Goal: Task Accomplishment & Management: Use online tool/utility

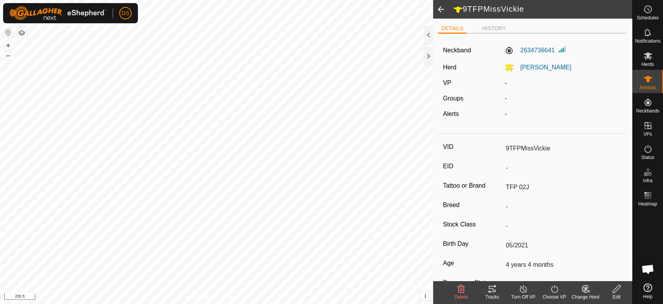
click at [193, 304] on html "DS Schedules Notifications Herds Animals Neckbands VPs Status Infra Heatmap Hel…" at bounding box center [331, 152] width 663 height 304
click at [337, 304] on html "DS Schedules Notifications Herds Animals Neckbands VPs Status Infra Heatmap Hel…" at bounding box center [331, 152] width 663 height 304
click at [648, 60] on icon at bounding box center [647, 55] width 9 height 9
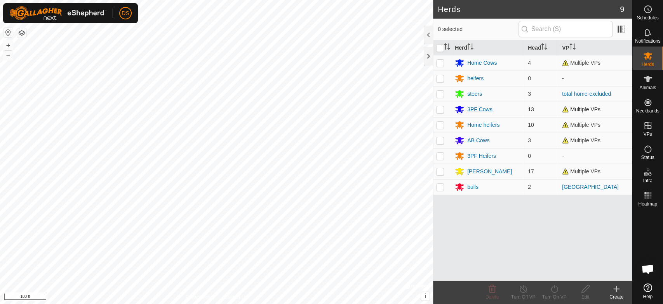
click at [481, 108] on div "3PF Cows" at bounding box center [479, 110] width 25 height 8
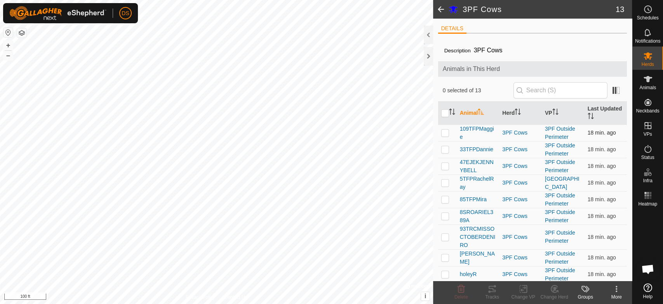
click at [443, 131] on p-checkbox at bounding box center [445, 133] width 8 height 6
checkbox input "true"
click at [446, 149] on p-checkbox at bounding box center [445, 149] width 8 height 6
checkbox input "true"
click at [444, 164] on p-checkbox at bounding box center [445, 166] width 8 height 6
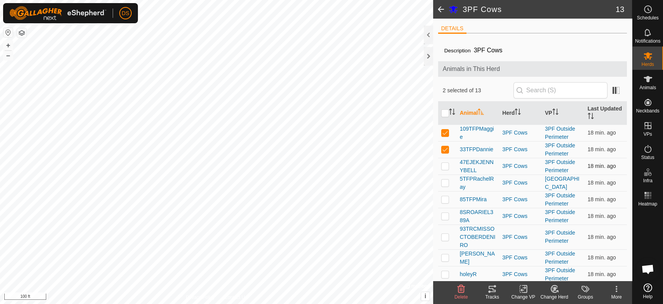
checkbox input "true"
click at [446, 183] on p-checkbox at bounding box center [445, 183] width 8 height 6
checkbox input "true"
click at [442, 201] on p-checkbox at bounding box center [445, 199] width 8 height 6
checkbox input "true"
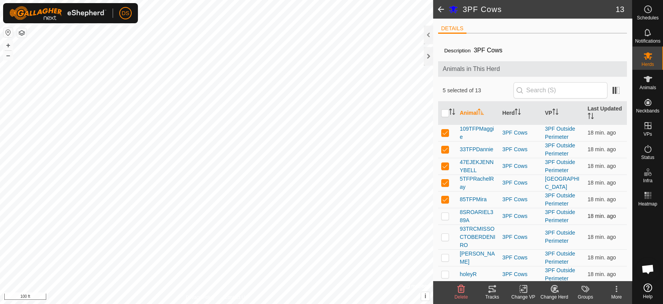
click at [445, 215] on p-checkbox at bounding box center [445, 216] width 8 height 6
checkbox input "true"
click at [445, 236] on p-checkbox at bounding box center [445, 237] width 8 height 6
checkbox input "true"
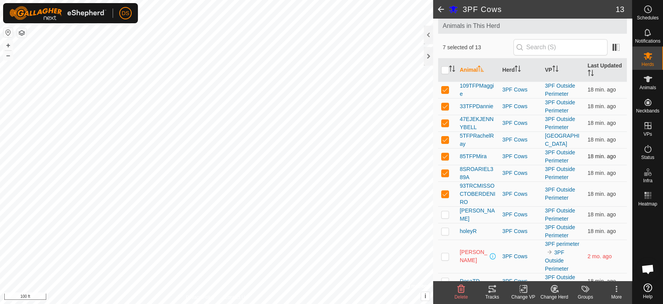
scroll to position [84, 0]
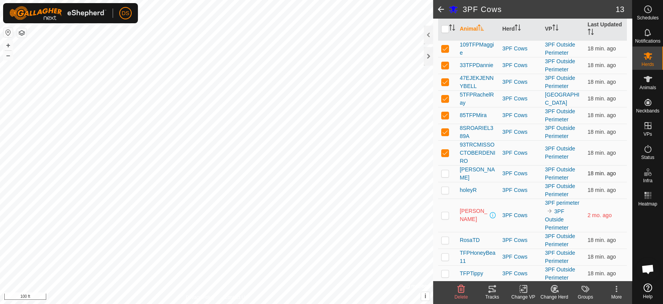
click at [444, 177] on td at bounding box center [447, 173] width 19 height 17
checkbox input "true"
click at [443, 191] on p-checkbox at bounding box center [445, 190] width 8 height 6
checkbox input "true"
click at [444, 238] on p-checkbox at bounding box center [445, 240] width 8 height 6
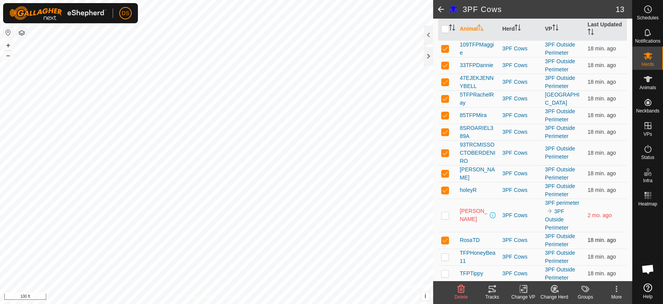
click at [443, 237] on p-checkbox at bounding box center [445, 240] width 8 height 6
checkbox input "false"
click at [444, 254] on p-checkbox at bounding box center [445, 257] width 8 height 6
checkbox input "true"
click at [444, 272] on p-checkbox at bounding box center [445, 274] width 8 height 6
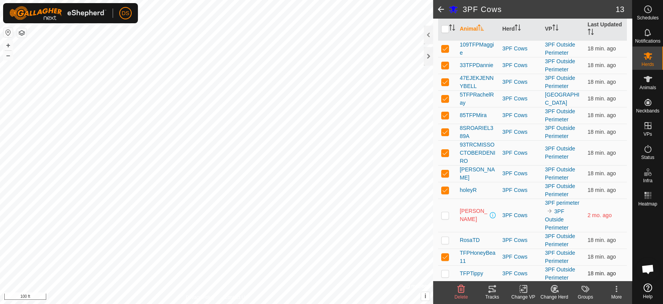
checkbox input "true"
click at [445, 172] on p-checkbox at bounding box center [445, 173] width 8 height 6
checkbox input "false"
click at [492, 289] on icon at bounding box center [491, 289] width 7 height 6
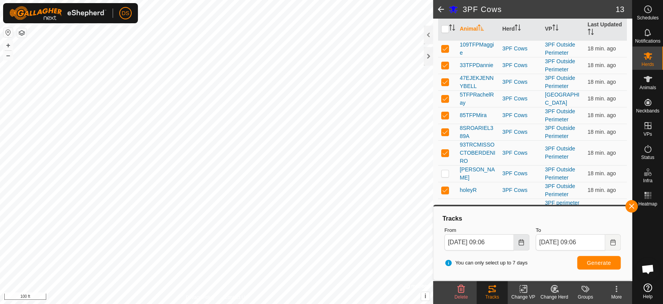
click at [517, 245] on button "Choose Date" at bounding box center [522, 243] width 16 height 16
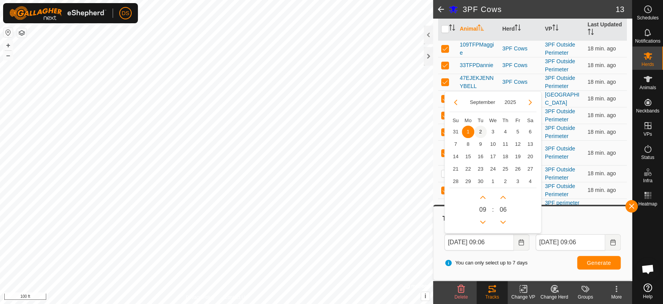
click at [477, 130] on span "2" at bounding box center [480, 132] width 12 height 12
type input "[DATE] 09:06"
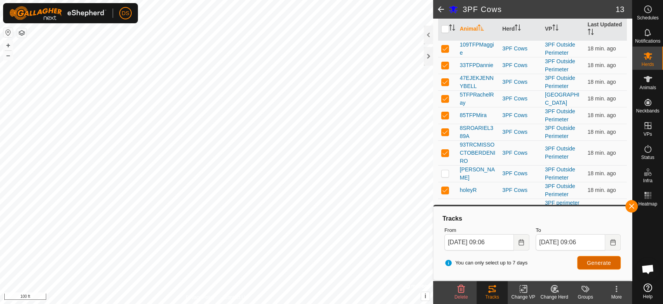
click at [592, 260] on span "Generate" at bounding box center [599, 263] width 24 height 6
click at [494, 289] on icon at bounding box center [491, 289] width 9 height 9
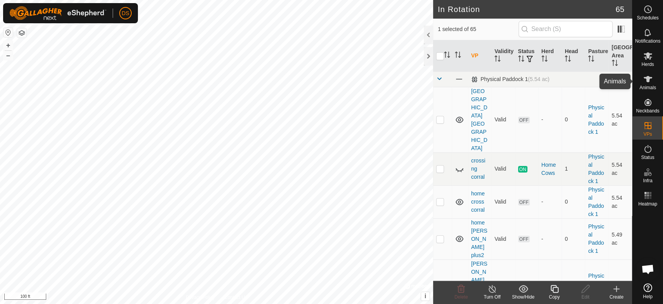
click at [646, 82] on icon at bounding box center [647, 79] width 9 height 6
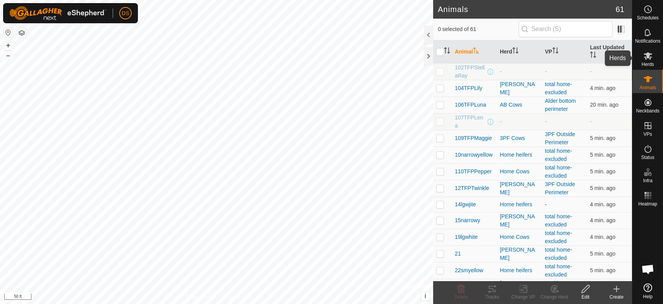
click at [644, 55] on icon at bounding box center [647, 55] width 9 height 9
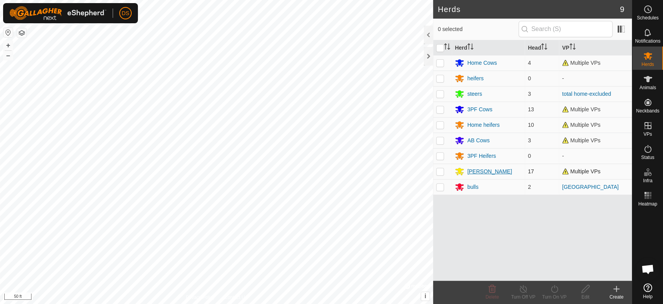
click at [462, 172] on icon at bounding box center [459, 171] width 9 height 9
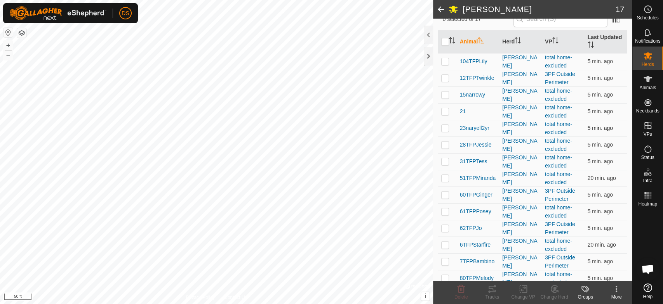
scroll to position [86, 0]
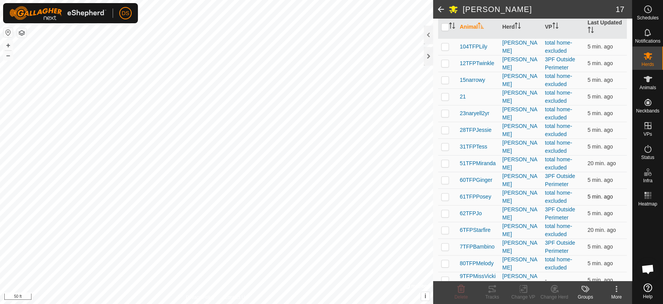
click at [444, 197] on p-checkbox at bounding box center [445, 197] width 8 height 6
checkbox input "true"
click at [442, 214] on p-checkbox at bounding box center [445, 213] width 8 height 6
checkbox input "true"
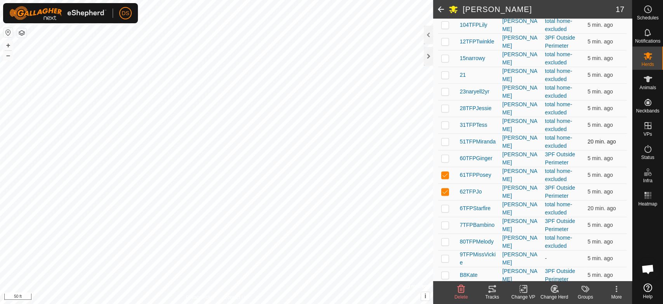
scroll to position [126, 0]
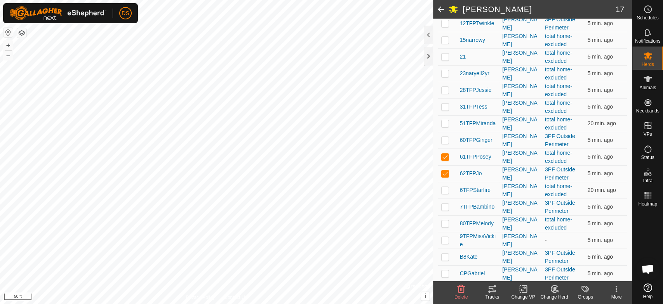
click at [442, 257] on p-checkbox at bounding box center [445, 257] width 8 height 6
checkbox input "true"
click at [444, 138] on p-checkbox at bounding box center [445, 140] width 8 height 6
checkbox input "true"
click at [491, 288] on icon at bounding box center [491, 289] width 9 height 9
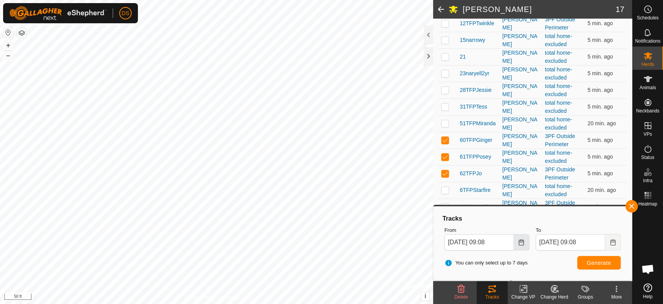
click at [522, 243] on icon "Choose Date" at bounding box center [521, 243] width 6 height 6
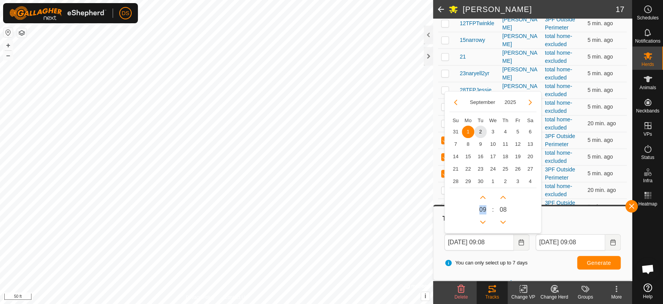
drag, startPoint x: 485, startPoint y: 208, endPoint x: 479, endPoint y: 207, distance: 6.2
click at [479, 207] on span "0 9" at bounding box center [482, 209] width 7 height 9
click at [481, 223] on button "Previous Hour" at bounding box center [482, 222] width 12 height 12
click at [483, 197] on button "Next Hour" at bounding box center [482, 197] width 12 height 12
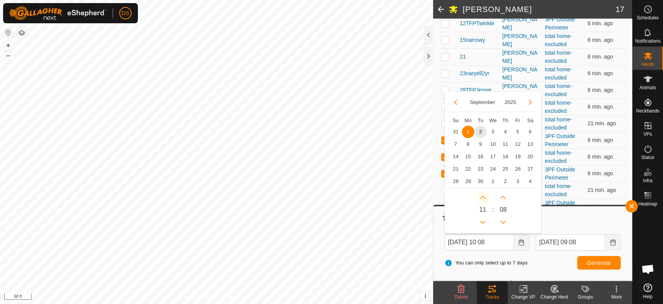
click at [483, 197] on button "Next Hour" at bounding box center [482, 197] width 12 height 12
click at [483, 197] on icon "Next Hour" at bounding box center [482, 197] width 5 height 3
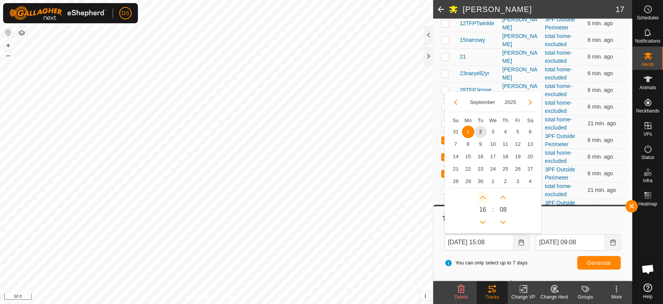
click at [483, 197] on icon "Next Hour" at bounding box center [482, 197] width 5 height 3
click at [483, 197] on button "Next Hour" at bounding box center [482, 197] width 12 height 12
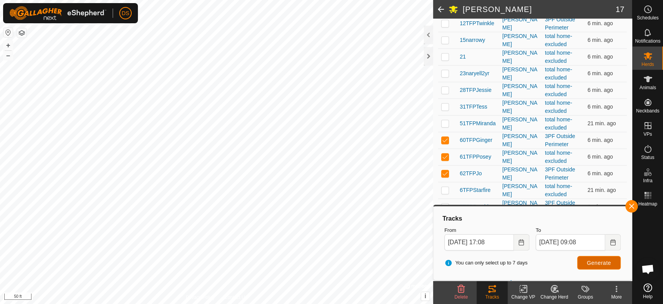
click at [588, 257] on button "Generate" at bounding box center [598, 263] width 43 height 14
click at [519, 245] on button "Choose Date" at bounding box center [522, 243] width 16 height 16
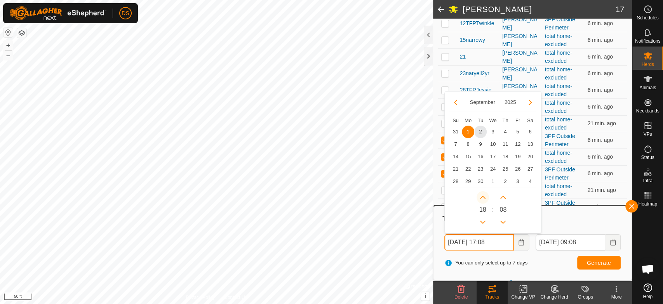
click at [480, 196] on button "Next Hour" at bounding box center [482, 197] width 12 height 12
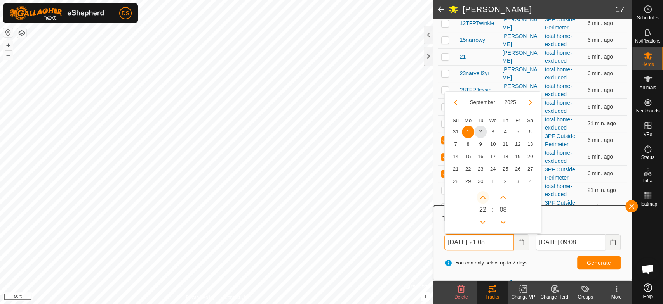
type input "[DATE] 22:08"
click at [584, 261] on button "Generate" at bounding box center [598, 263] width 43 height 14
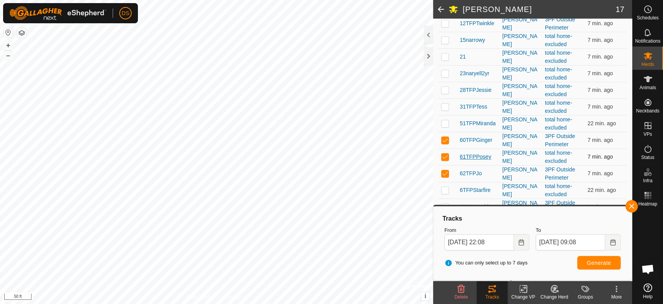
click at [488, 156] on span "61TFPPosey" at bounding box center [475, 157] width 31 height 8
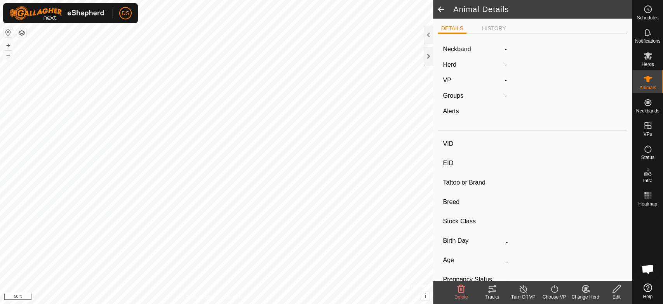
type input "61TFPPosey"
type input "-"
type input "TFP 01C"
type input "-"
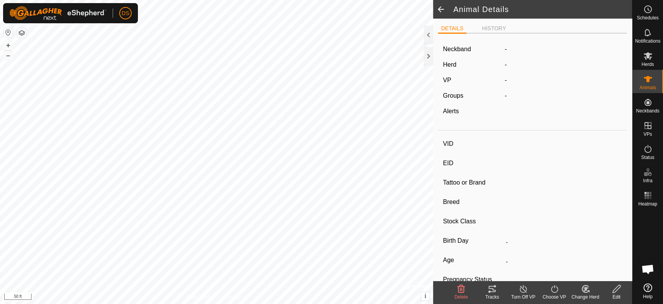
type input "04/2015"
type input "10 years 6 months"
type input "0 kg"
type input "-"
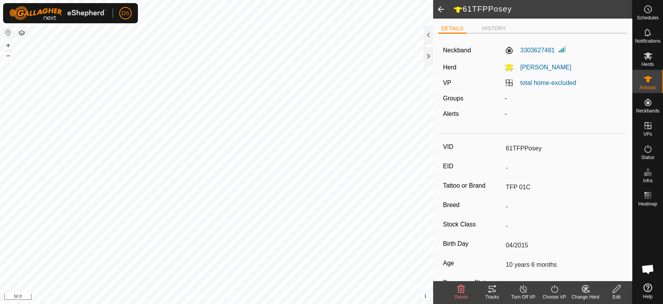
click at [555, 288] on icon at bounding box center [554, 289] width 10 height 9
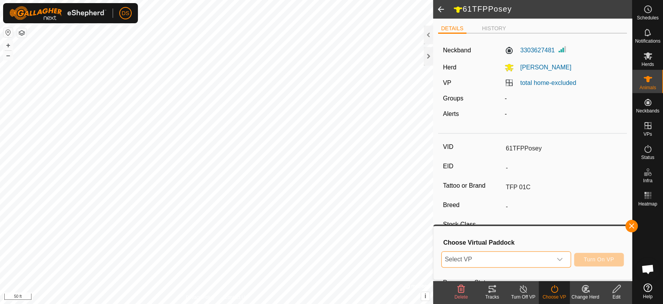
click at [486, 263] on span "Select VP" at bounding box center [497, 260] width 110 height 16
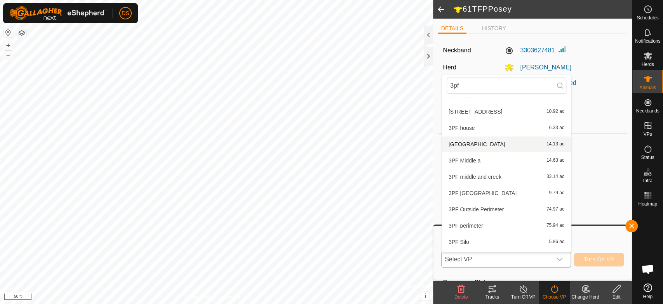
scroll to position [57, 0]
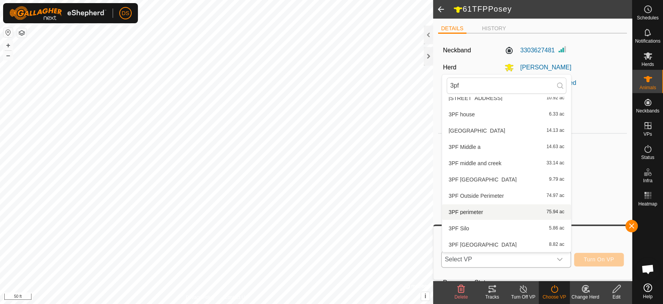
type input "3pf"
click at [469, 211] on li "3PF perimeter 75.94 ac" at bounding box center [506, 213] width 129 height 16
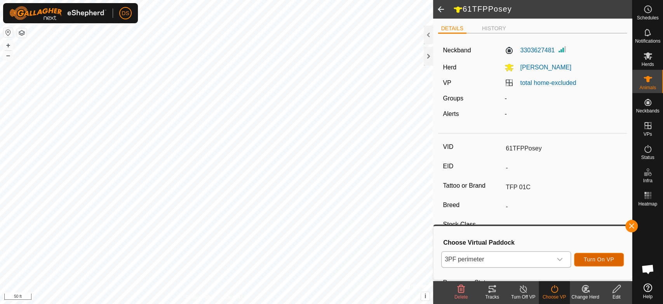
click at [606, 260] on span "Turn On VP" at bounding box center [599, 260] width 30 height 6
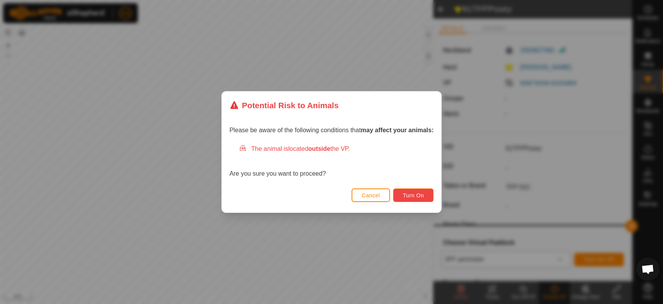
click at [419, 195] on span "Turn On" at bounding box center [413, 196] width 21 height 6
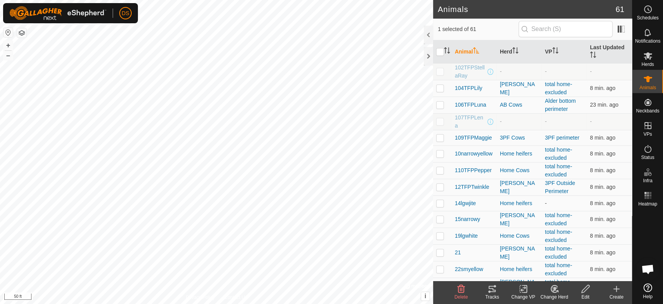
checkbox input "false"
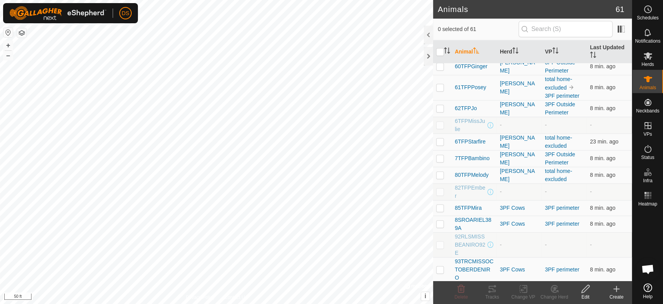
scroll to position [475, 0]
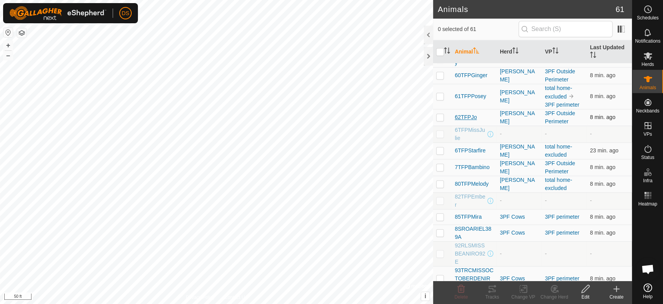
click at [473, 119] on span "62TFPJo" at bounding box center [466, 117] width 22 height 8
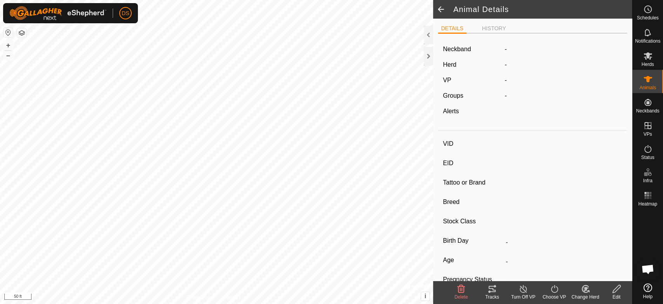
type input "62TFPJo"
type input "-"
type input "TFP 02D"
type input "-"
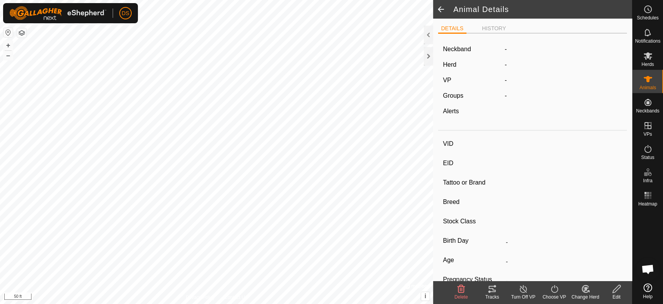
type input "04/2016"
type input "9 years 6 months"
type input "0 kg"
type input "-"
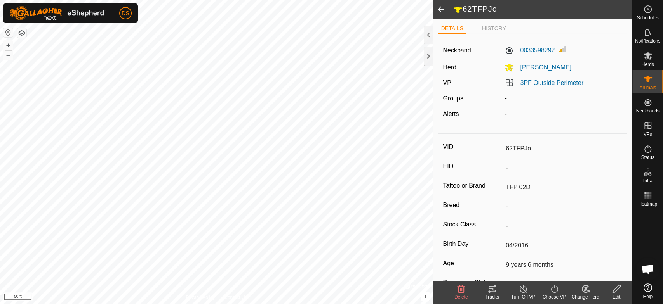
click at [556, 291] on icon at bounding box center [554, 289] width 10 height 9
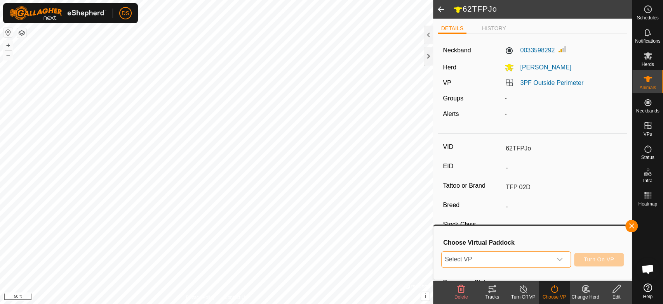
click at [482, 258] on span "Select VP" at bounding box center [497, 260] width 110 height 16
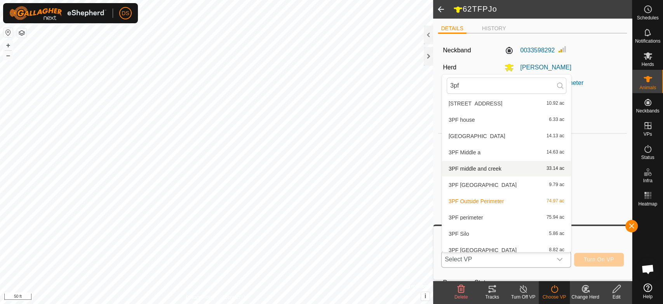
scroll to position [57, 0]
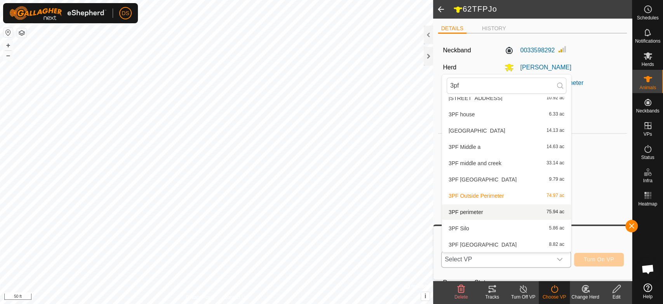
type input "3pf"
click at [473, 212] on li "3PF perimeter 75.94 ac" at bounding box center [506, 213] width 129 height 16
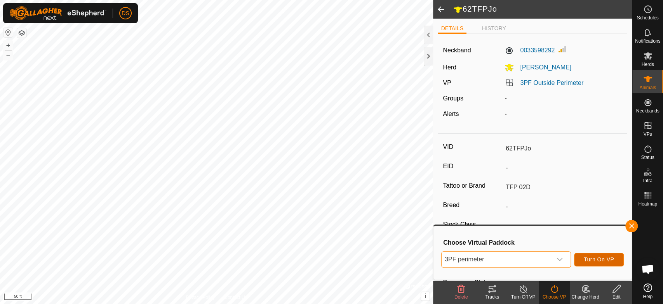
click at [606, 259] on span "Turn On VP" at bounding box center [599, 260] width 30 height 6
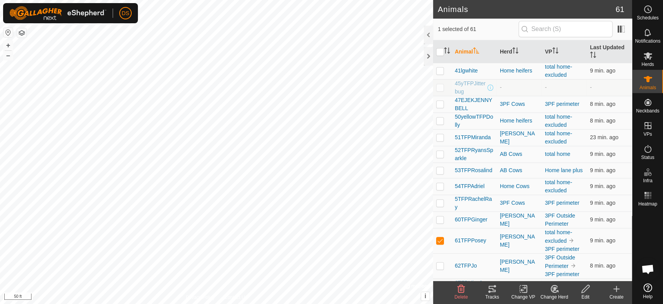
scroll to position [345, 0]
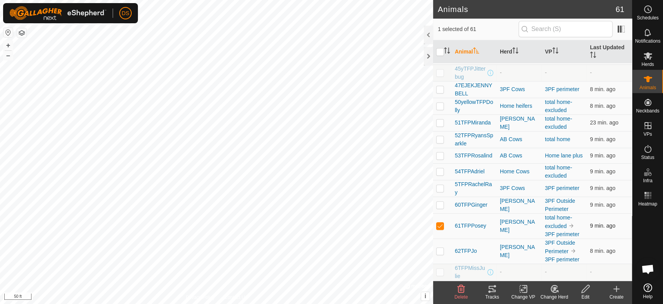
click at [436, 229] on p-checkbox at bounding box center [440, 226] width 8 height 6
checkbox input "false"
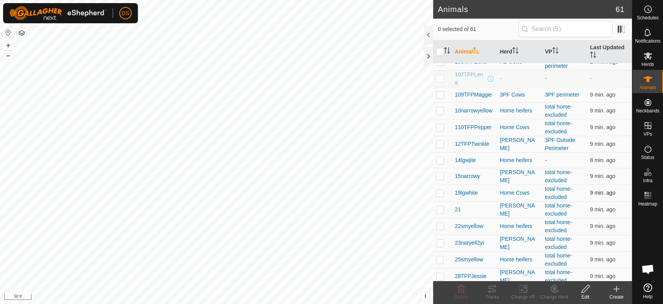
scroll to position [0, 0]
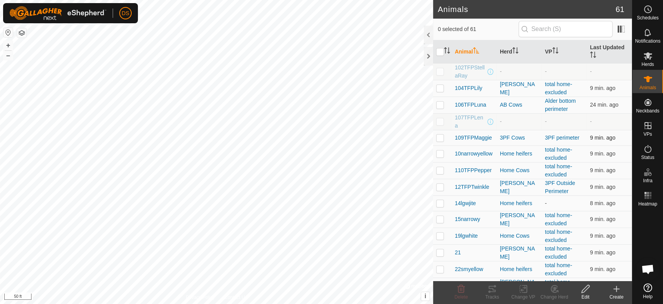
click at [438, 138] on p-checkbox at bounding box center [440, 138] width 8 height 6
checkbox input "true"
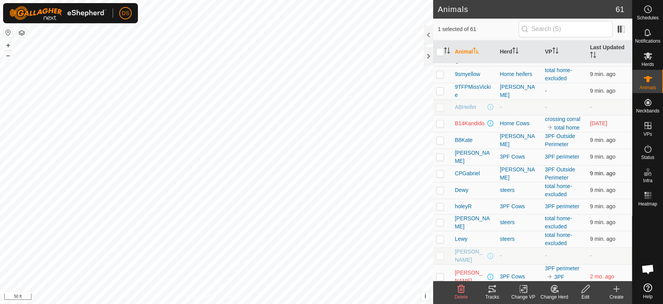
scroll to position [733, 0]
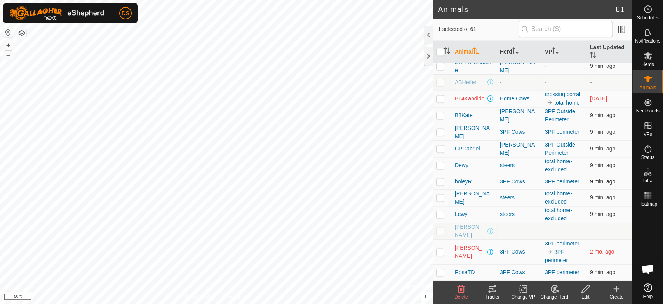
click at [439, 180] on p-checkbox at bounding box center [440, 182] width 8 height 6
checkbox input "true"
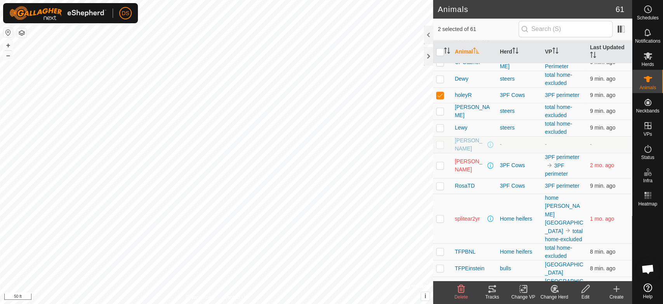
scroll to position [837, 0]
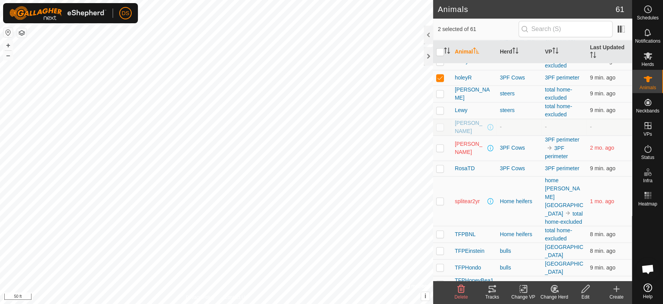
click at [441, 297] on p-checkbox at bounding box center [440, 300] width 8 height 6
checkbox input "true"
click at [491, 289] on icon at bounding box center [491, 289] width 9 height 9
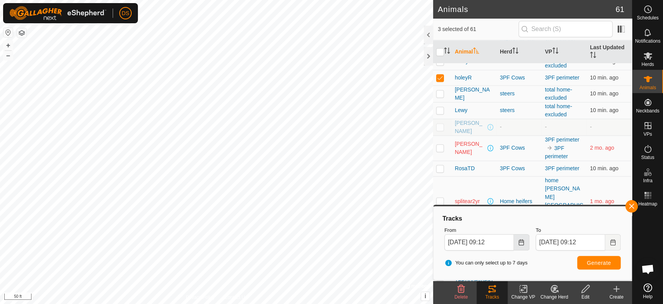
click at [523, 245] on icon "Choose Date" at bounding box center [521, 243] width 6 height 6
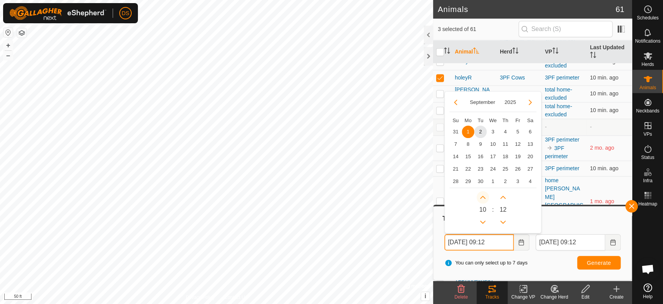
click at [481, 195] on button "Next Hour" at bounding box center [482, 197] width 12 height 12
click at [481, 196] on span "Next Hour" at bounding box center [481, 196] width 0 height 0
click at [481, 195] on button "Next Hour" at bounding box center [482, 197] width 12 height 12
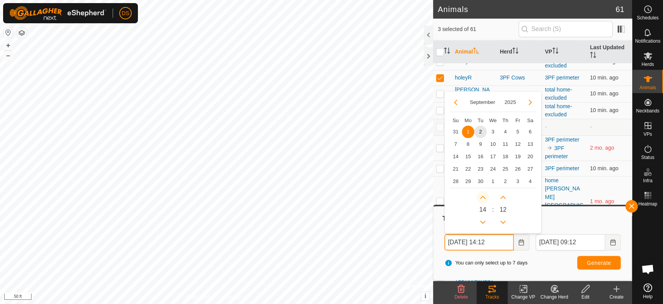
click at [481, 195] on button "Next Hour" at bounding box center [482, 197] width 12 height 12
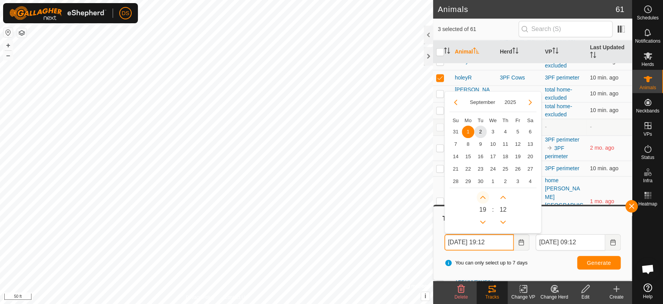
click at [481, 195] on button "Next Hour" at bounding box center [482, 197] width 12 height 12
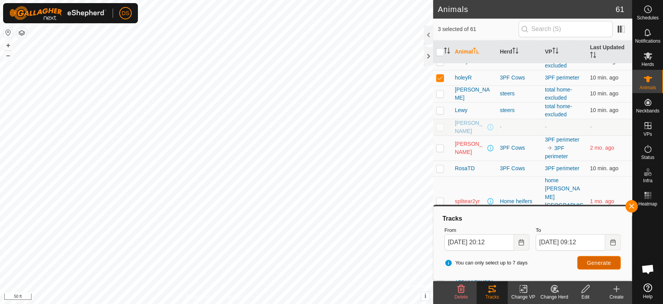
click at [587, 259] on button "Generate" at bounding box center [598, 263] width 43 height 14
click at [522, 245] on icon "Choose Date" at bounding box center [521, 243] width 6 height 6
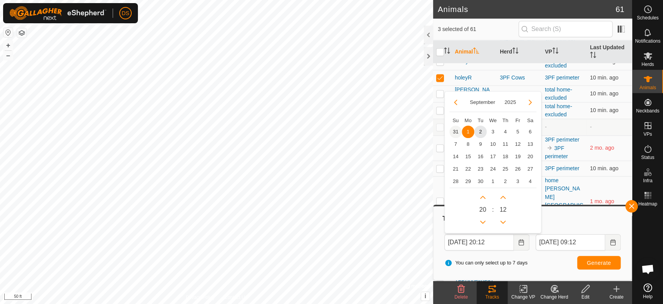
click at [455, 131] on span "31" at bounding box center [455, 132] width 12 height 12
type input "[DATE] 20:12"
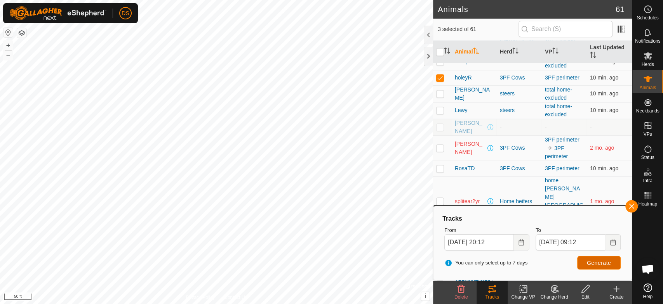
click at [600, 261] on span "Generate" at bounding box center [599, 263] width 24 height 6
click at [648, 80] on icon at bounding box center [647, 79] width 9 height 6
click at [437, 52] on input "checkbox" at bounding box center [440, 52] width 8 height 8
checkbox input "true"
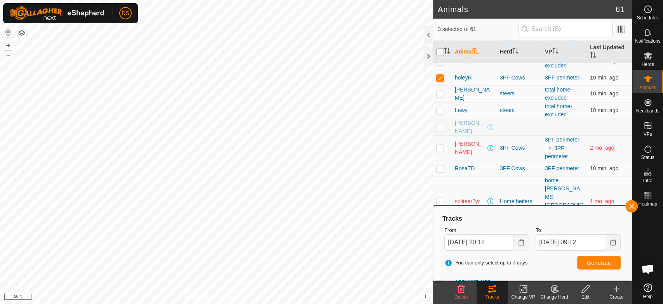
checkbox input "true"
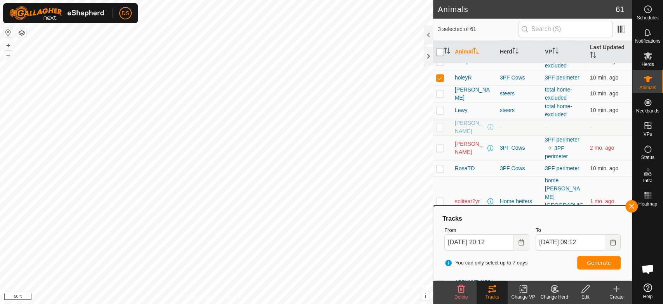
checkbox input "true"
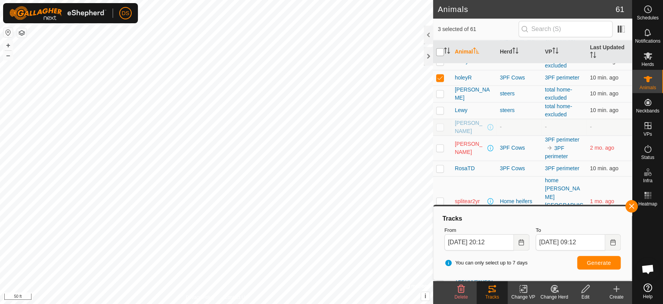
checkbox input "true"
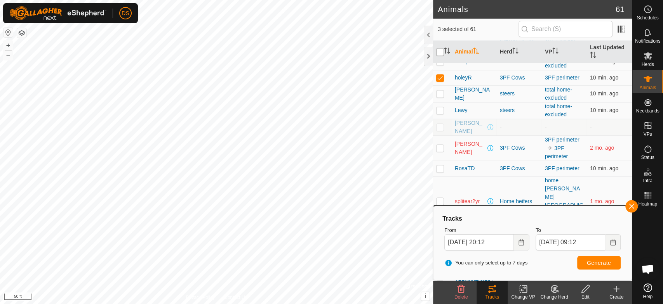
checkbox input "true"
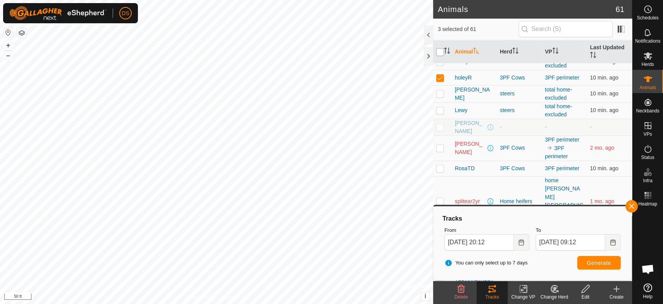
checkbox input "true"
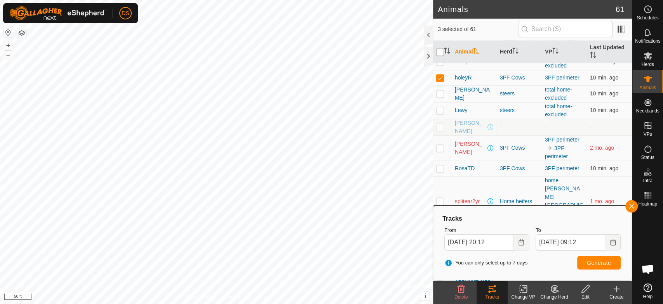
checkbox input "true"
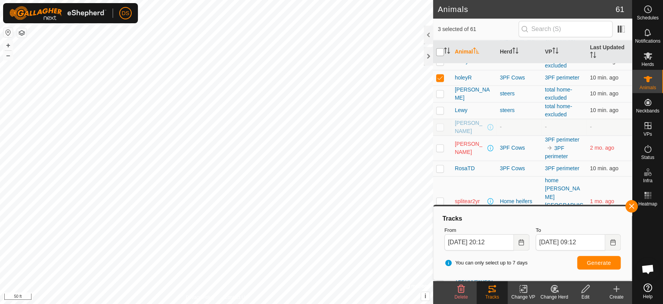
checkbox input "true"
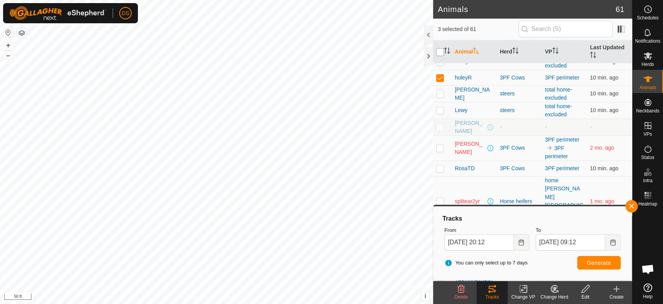
checkbox input "true"
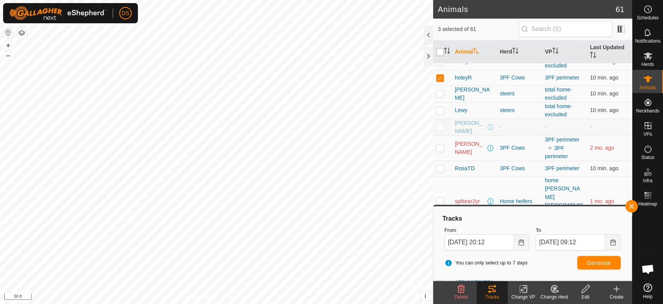
checkbox input "true"
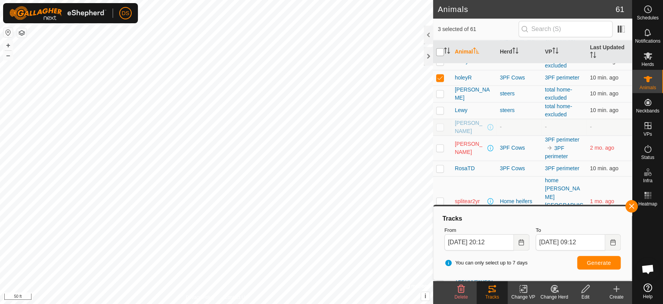
checkbox input "true"
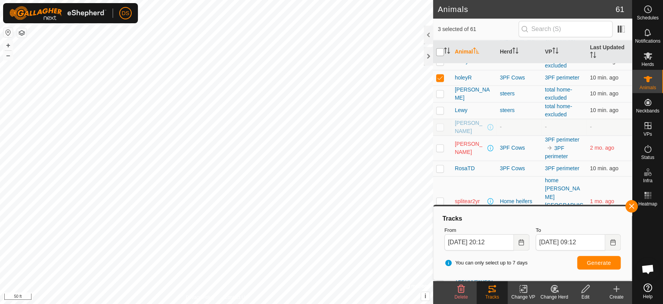
checkbox input "true"
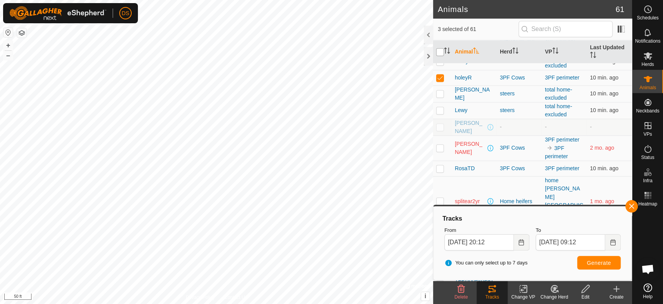
checkbox input "true"
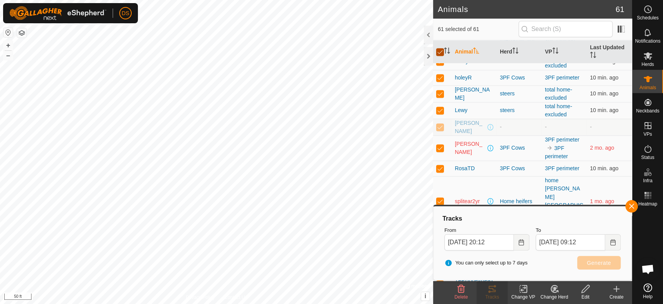
click at [441, 52] on input "checkbox" at bounding box center [440, 52] width 8 height 8
checkbox input "false"
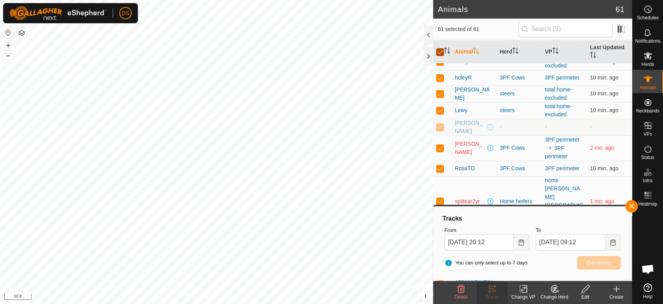
checkbox input "false"
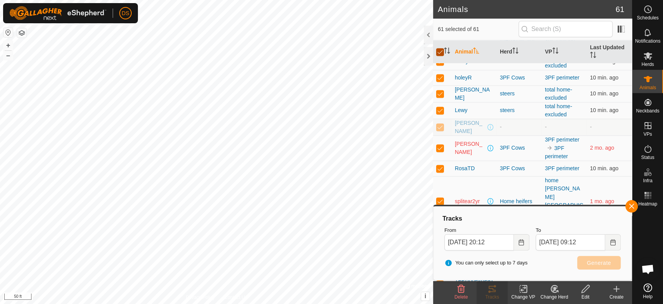
checkbox input "false"
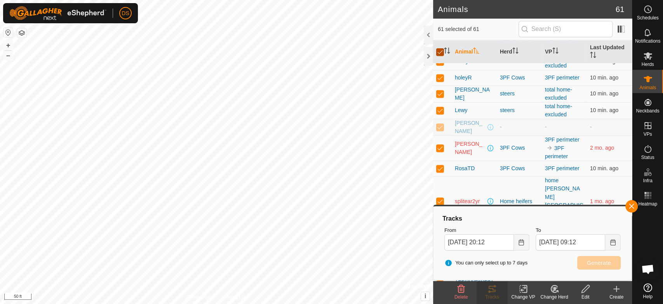
checkbox input "false"
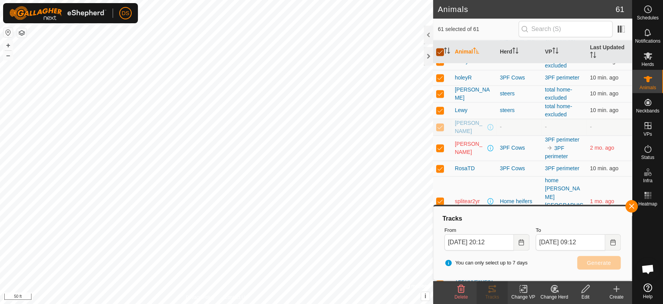
checkbox input "false"
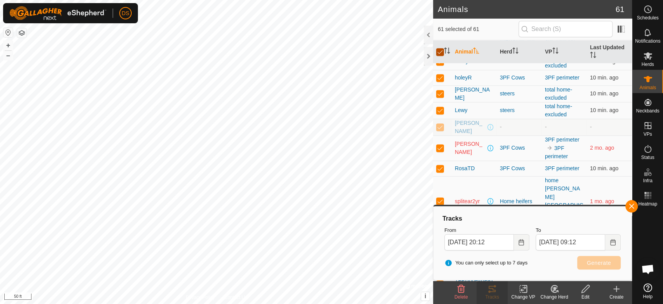
checkbox input "false"
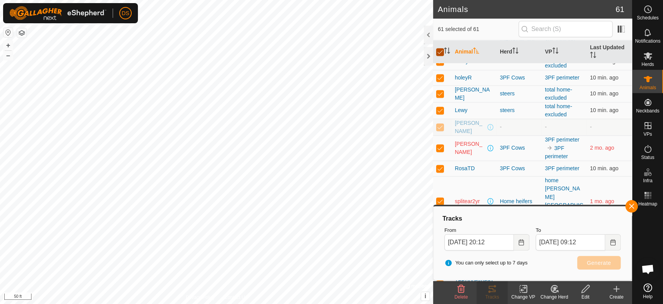
checkbox input "false"
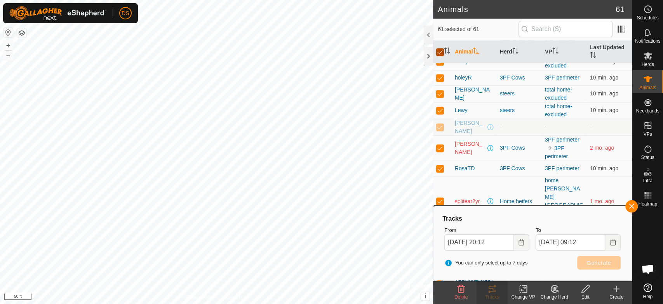
checkbox input "false"
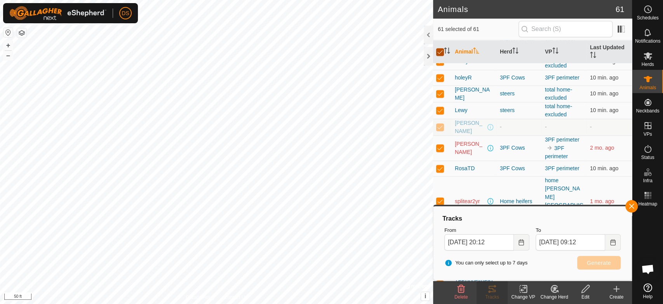
checkbox input "false"
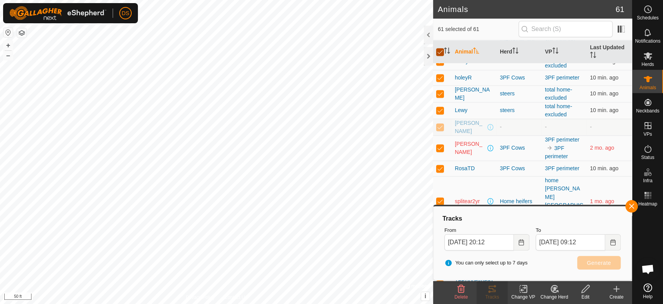
checkbox input "false"
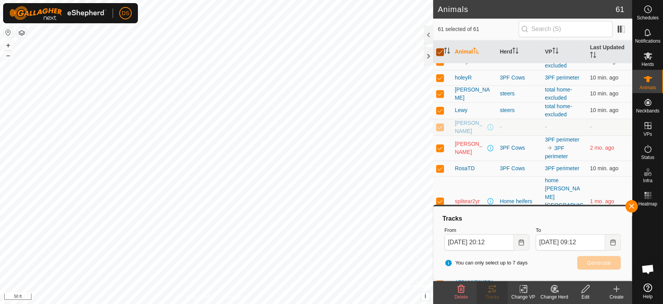
checkbox input "false"
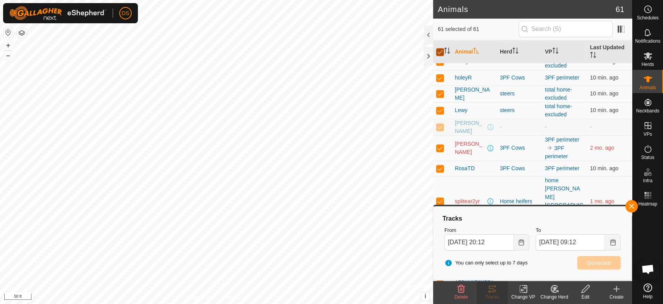
checkbox input "false"
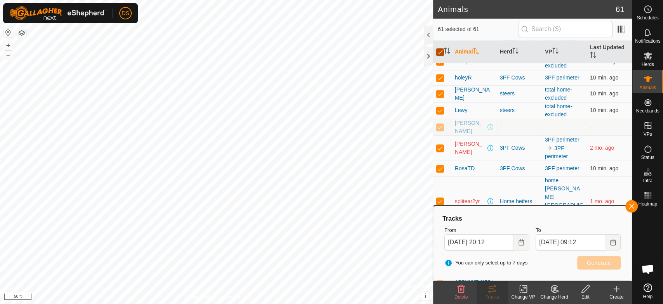
checkbox input "false"
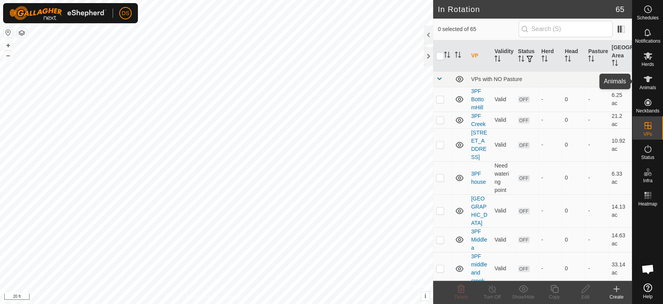
click at [647, 83] on icon at bounding box center [647, 79] width 9 height 9
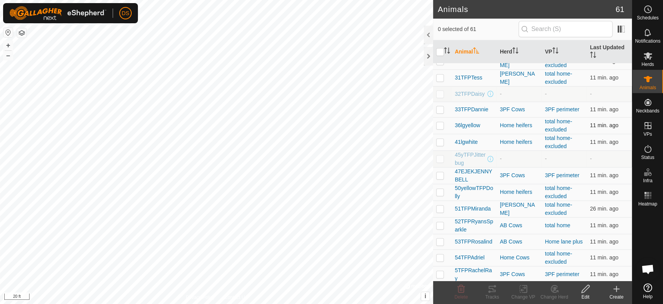
scroll to position [302, 0]
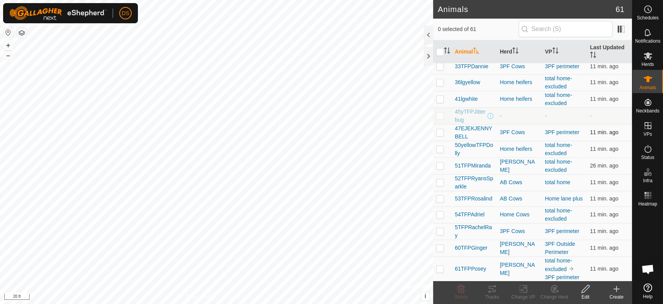
click at [441, 130] on p-checkbox at bounding box center [440, 132] width 8 height 6
checkbox input "true"
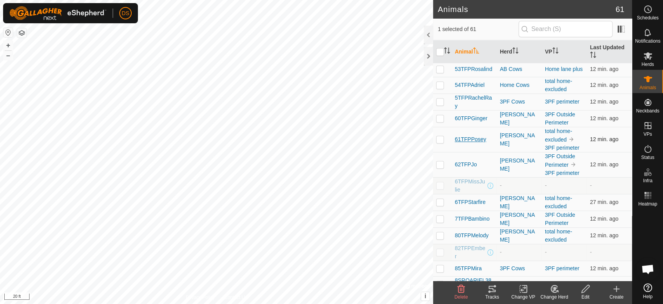
scroll to position [475, 0]
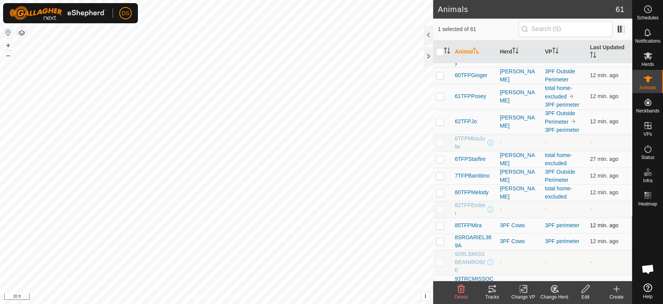
click at [436, 227] on p-checkbox at bounding box center [440, 226] width 8 height 6
checkbox input "true"
click at [438, 243] on p-checkbox at bounding box center [440, 241] width 8 height 6
checkbox input "true"
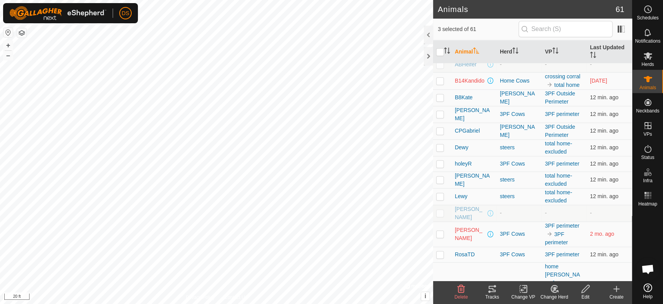
scroll to position [708, 0]
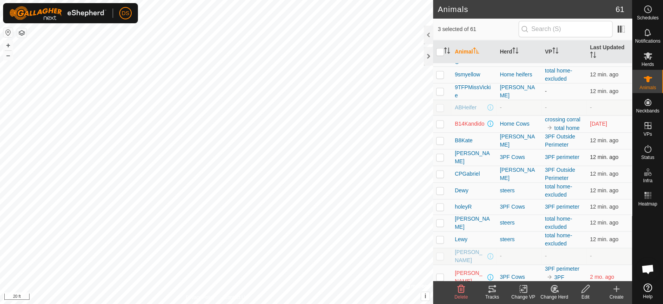
click at [438, 156] on p-checkbox at bounding box center [440, 157] width 8 height 6
checkbox input "true"
click at [488, 288] on icon at bounding box center [491, 289] width 7 height 6
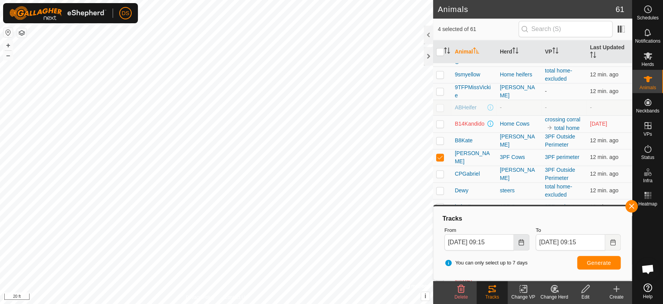
click at [520, 243] on icon "Choose Date" at bounding box center [521, 243] width 6 height 6
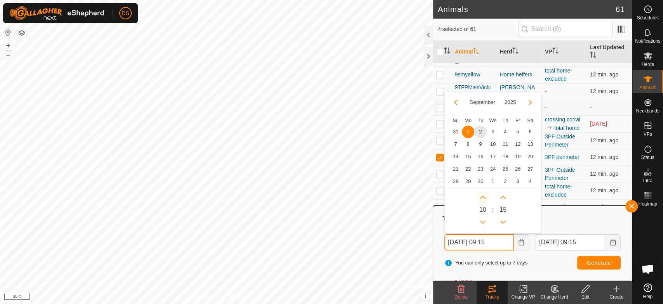
click at [480, 198] on button "Next Hour" at bounding box center [482, 197] width 12 height 12
click at [480, 198] on icon "Next Hour" at bounding box center [483, 198] width 6 height 6
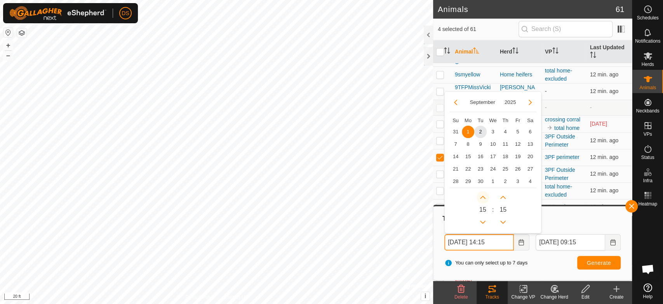
click at [480, 198] on icon "Next Hour" at bounding box center [483, 198] width 6 height 6
click at [480, 198] on icon "Next Hour" at bounding box center [482, 197] width 5 height 3
click at [480, 198] on button "Next Hour" at bounding box center [482, 197] width 12 height 12
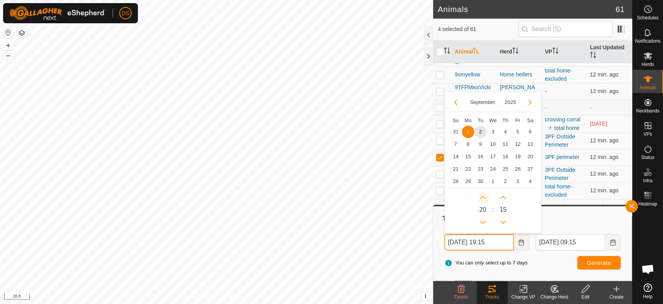
click at [480, 198] on button "Next Hour" at bounding box center [482, 197] width 12 height 12
type input "[DATE] 20:15"
click at [584, 263] on button "Generate" at bounding box center [598, 263] width 43 height 14
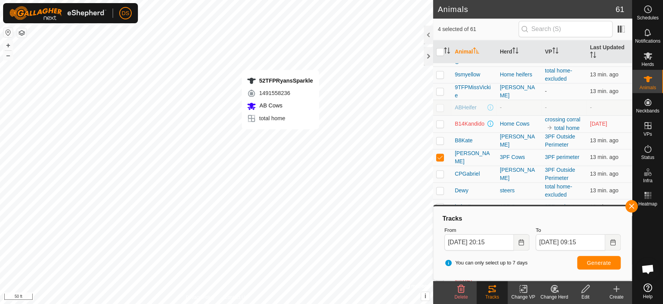
checkbox input "false"
checkbox input "true"
checkbox input "false"
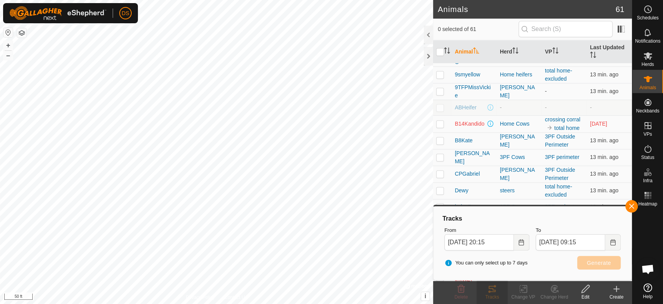
checkbox input "true"
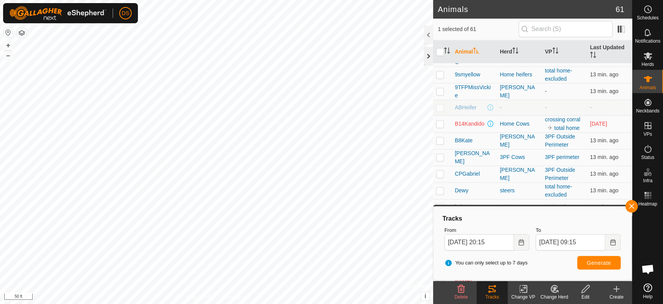
click at [427, 55] on div at bounding box center [428, 56] width 9 height 19
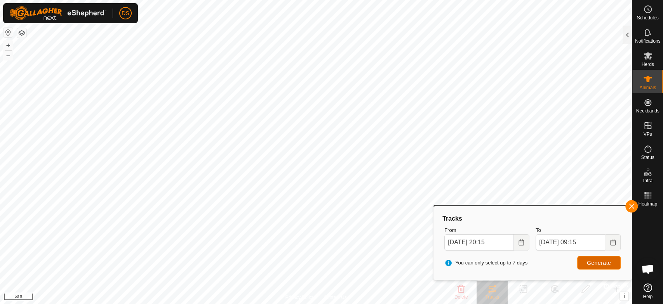
click at [596, 260] on span "Generate" at bounding box center [599, 263] width 24 height 6
